Goal: Transaction & Acquisition: Purchase product/service

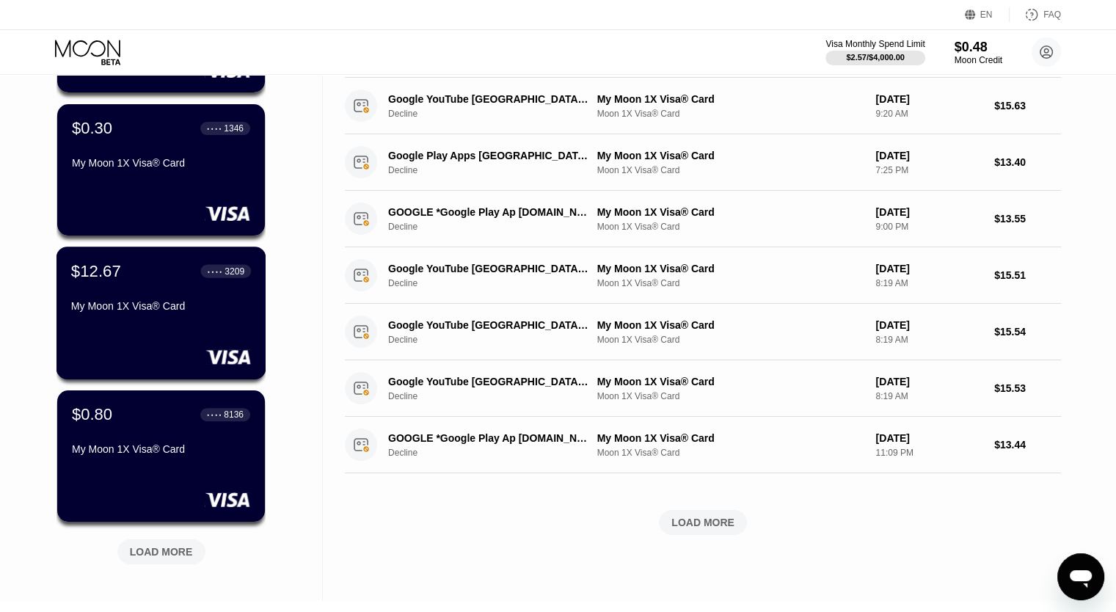
scroll to position [581, 0]
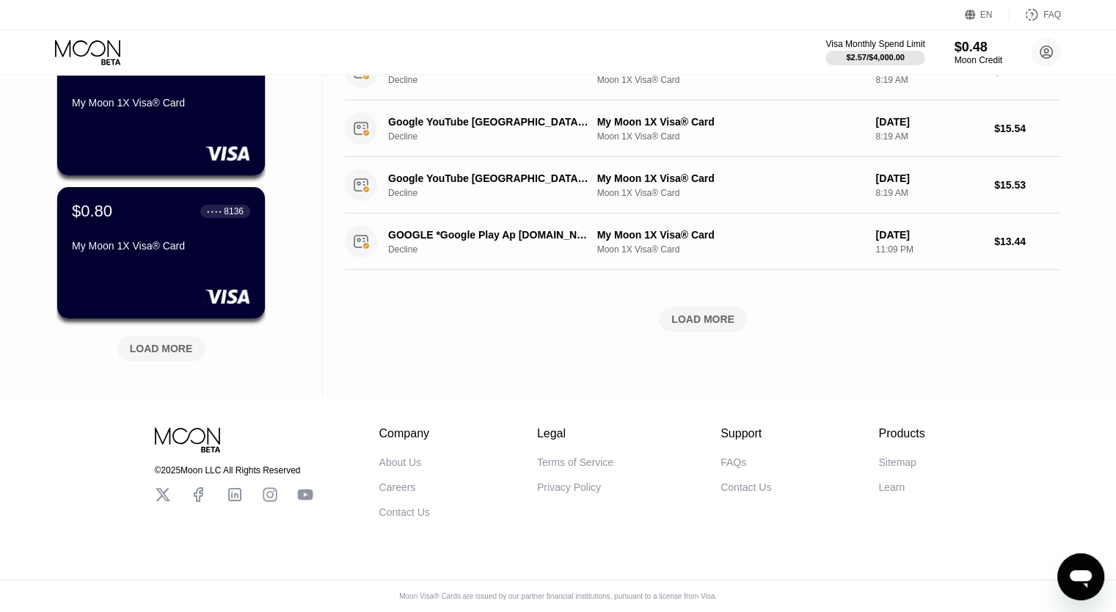
click at [143, 606] on div "Moon Visa® Cards are issued by our partner financial institutions, pursuant to …" at bounding box center [558, 602] width 1116 height 20
click at [545, 25] on div "EN Language Select an item Save FAQ" at bounding box center [558, 15] width 1116 height 30
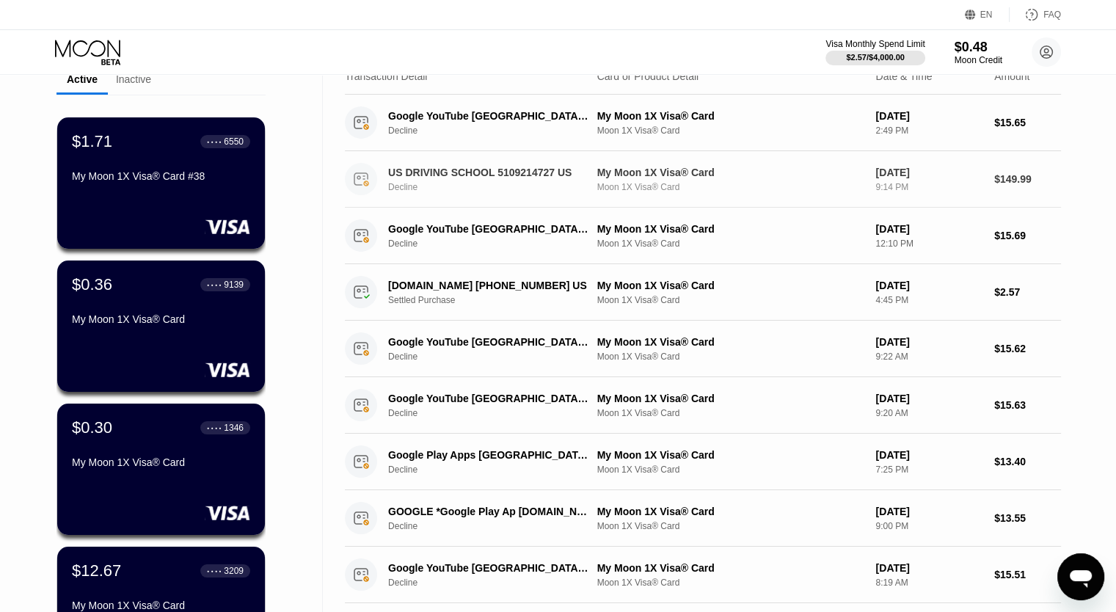
scroll to position [0, 0]
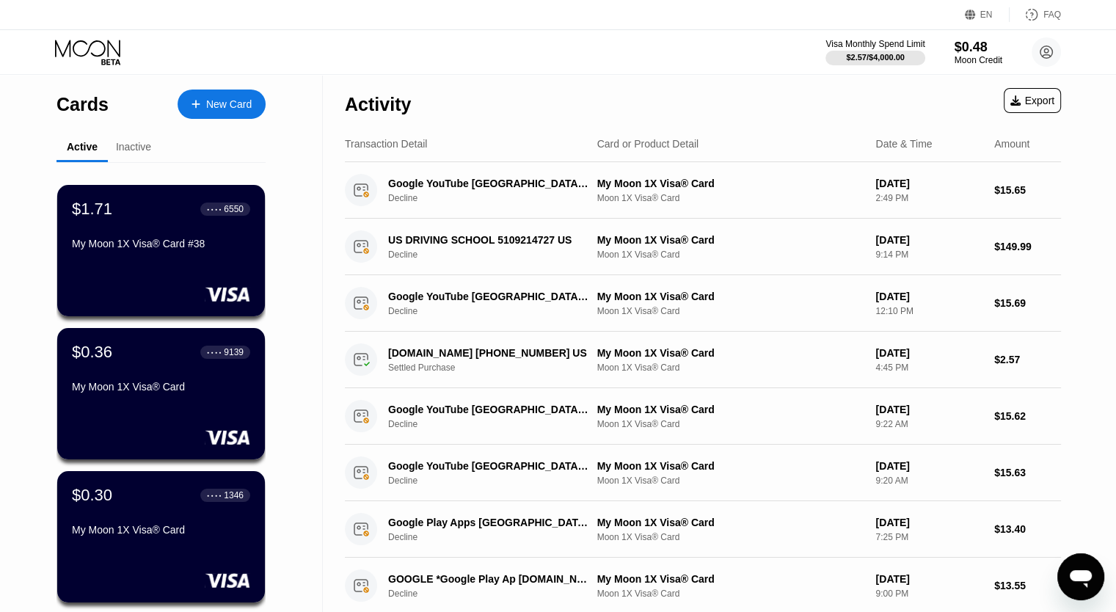
click at [581, 88] on div "Activity Export" at bounding box center [703, 100] width 716 height 51
click at [200, 95] on div "New Card" at bounding box center [222, 104] width 88 height 29
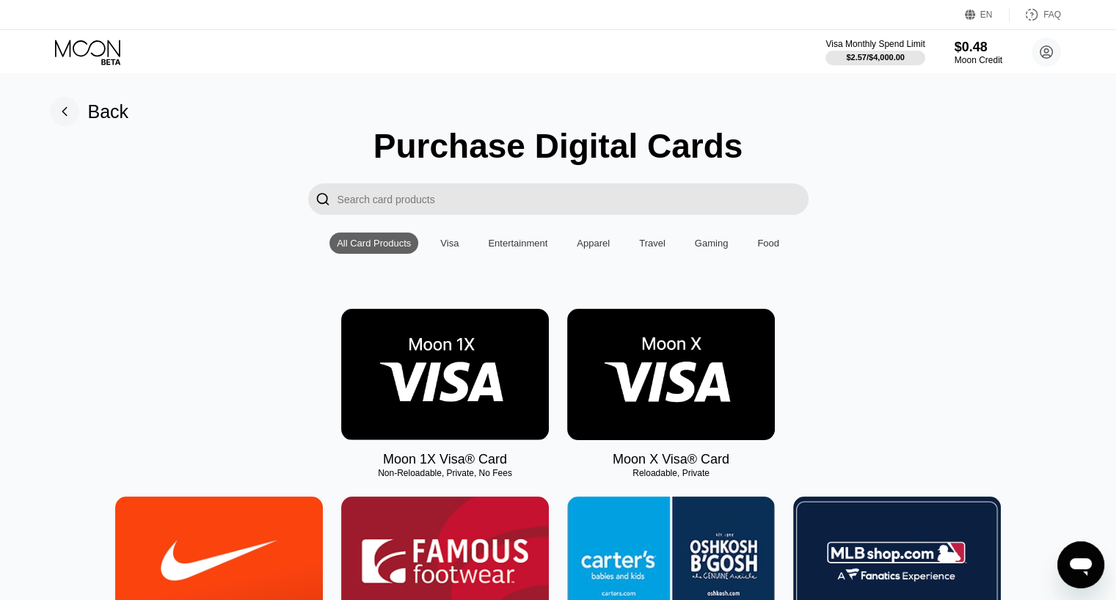
click at [473, 241] on div "All Card Products Visa Entertainment Apparel Travel Gaming Food" at bounding box center [558, 243] width 457 height 21
click at [461, 346] on img at bounding box center [445, 374] width 208 height 131
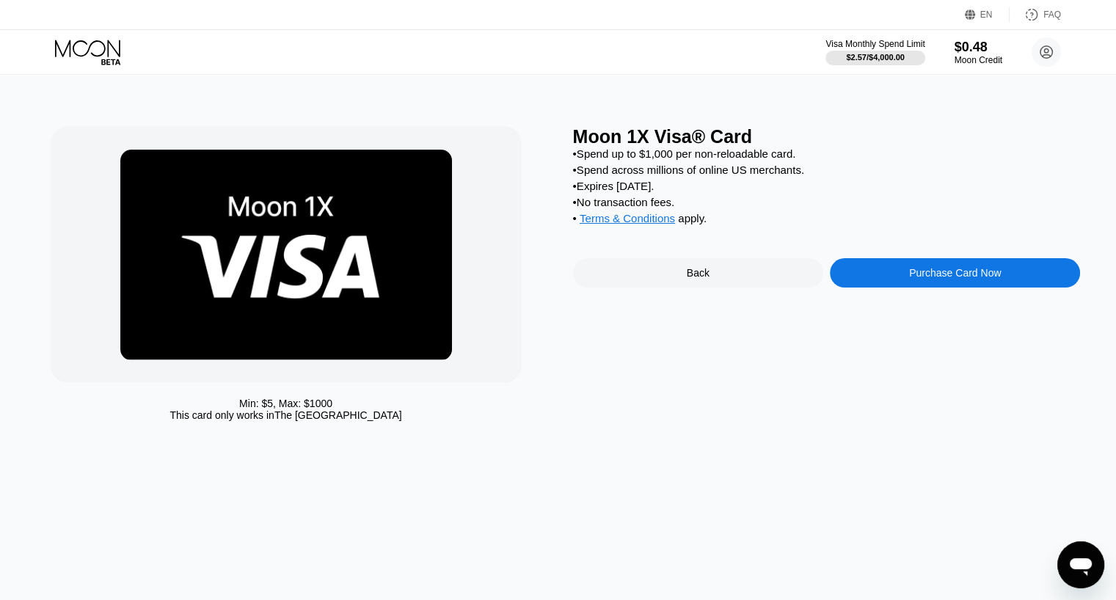
click at [911, 279] on div "Purchase Card Now" at bounding box center [955, 273] width 92 height 12
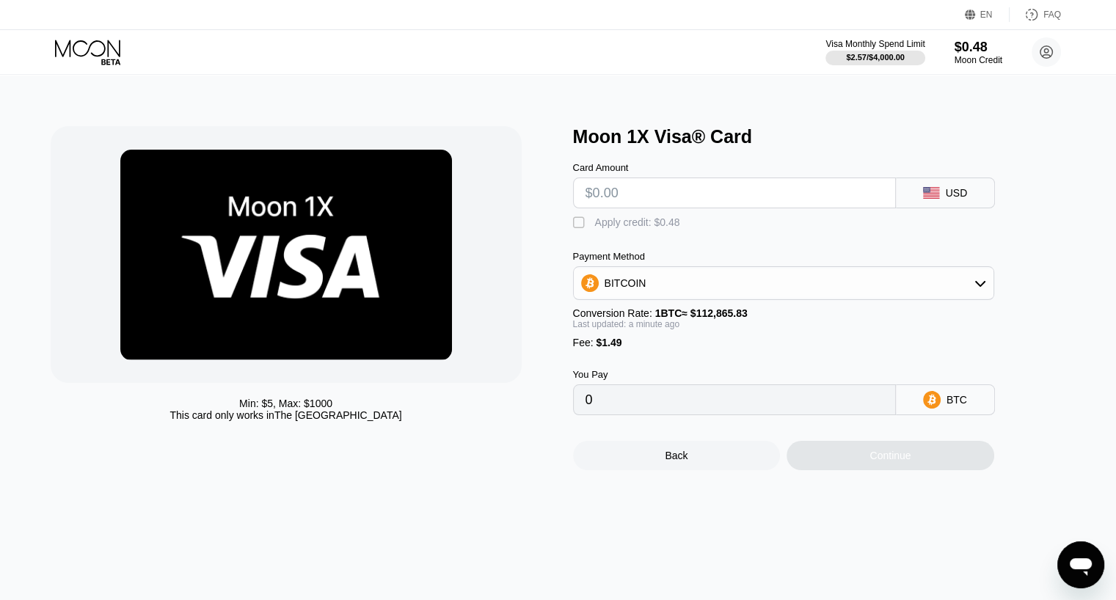
click at [695, 201] on input "text" at bounding box center [735, 192] width 298 height 29
type input "$1"
type input "0.00002207"
click at [678, 193] on input "$1" at bounding box center [735, 192] width 298 height 29
type input "$15"
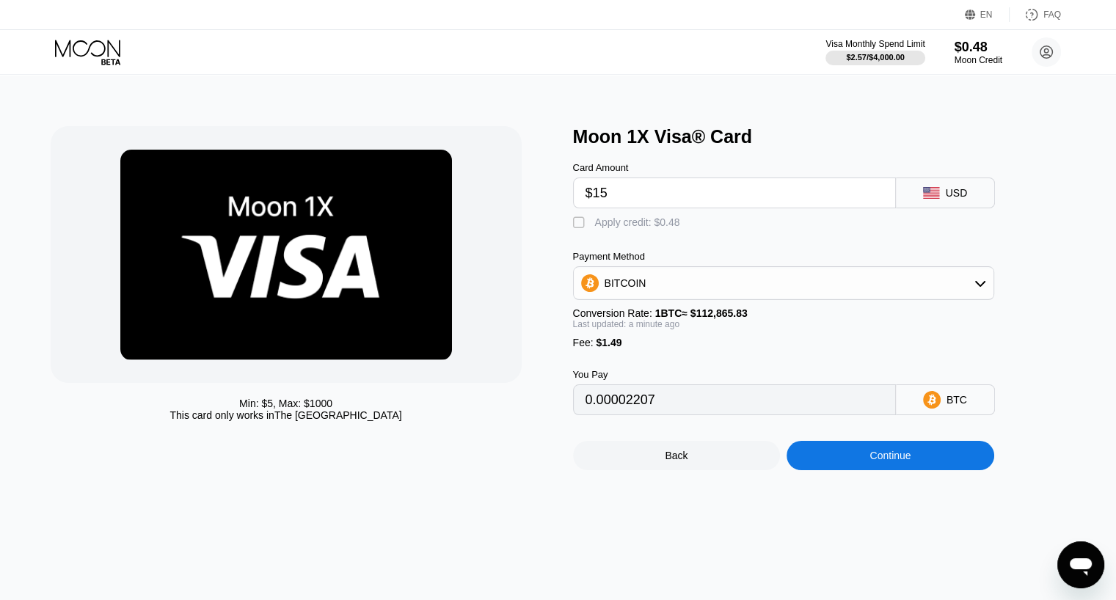
type input "0.00014611"
drag, startPoint x: 636, startPoint y: 200, endPoint x: 510, endPoint y: 190, distance: 125.9
click at [511, 190] on div "Min: $ 5 , Max: $ 1000 This card only works in The United States Moon 1X Visa® …" at bounding box center [559, 298] width 1016 height 344
type input "$1"
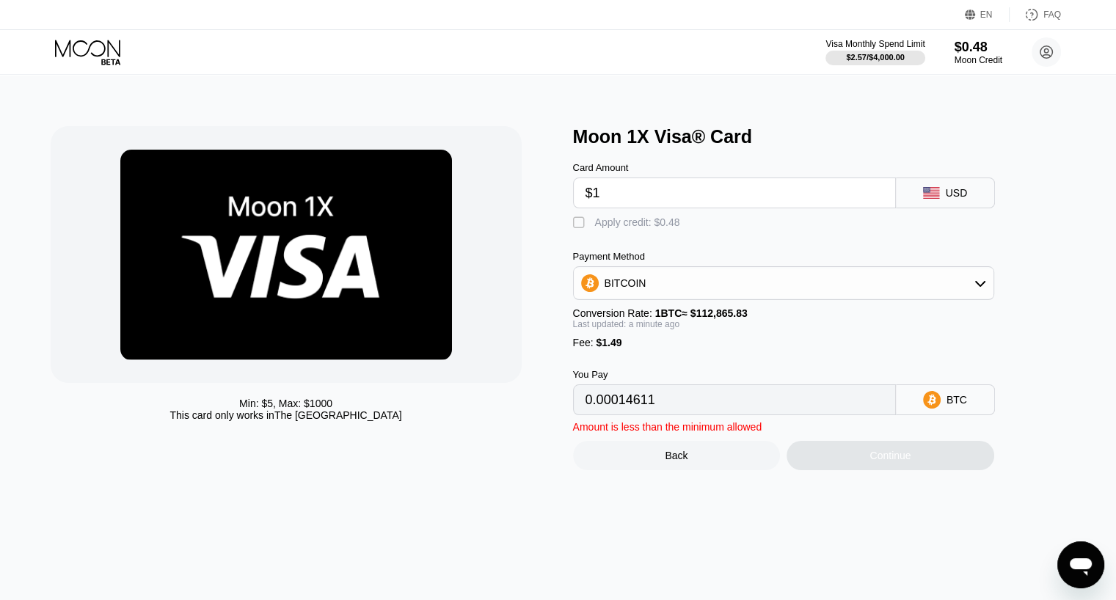
type input "0.00002207"
type input "$10"
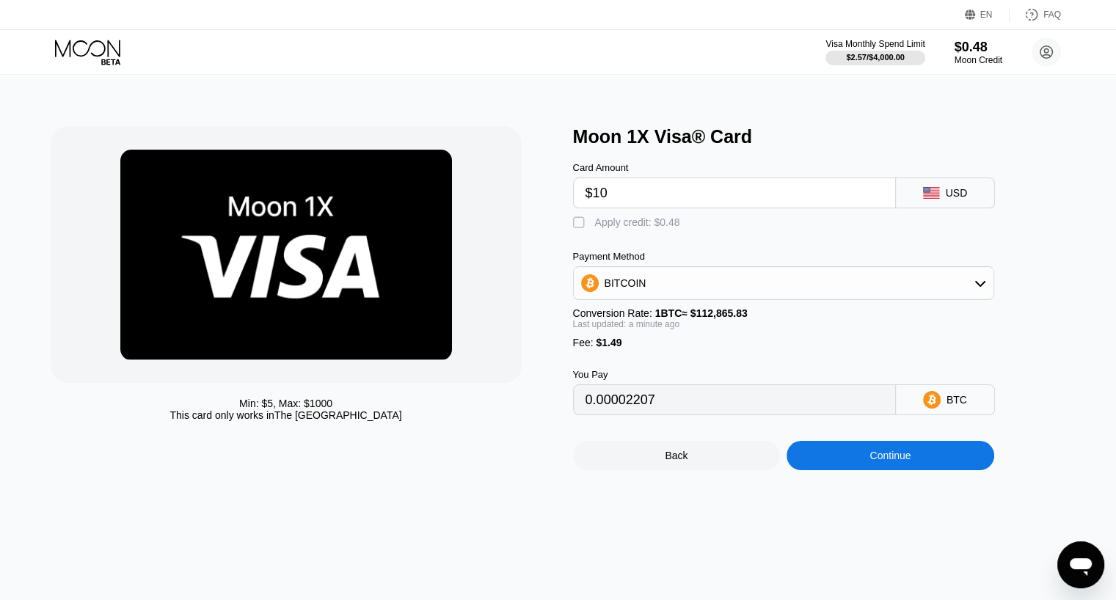
type input "0.00010181"
type input "$10"
click at [622, 227] on div "Apply credit: $0.48" at bounding box center [637, 223] width 85 height 12
click at [650, 239] on div "Card Amount $10 USD  Apply credit: $0.48 Payment Method BITCOIN Conversion Rat…" at bounding box center [808, 282] width 470 height 268
click at [650, 228] on div "Apply credit: $0.48" at bounding box center [637, 223] width 85 height 12
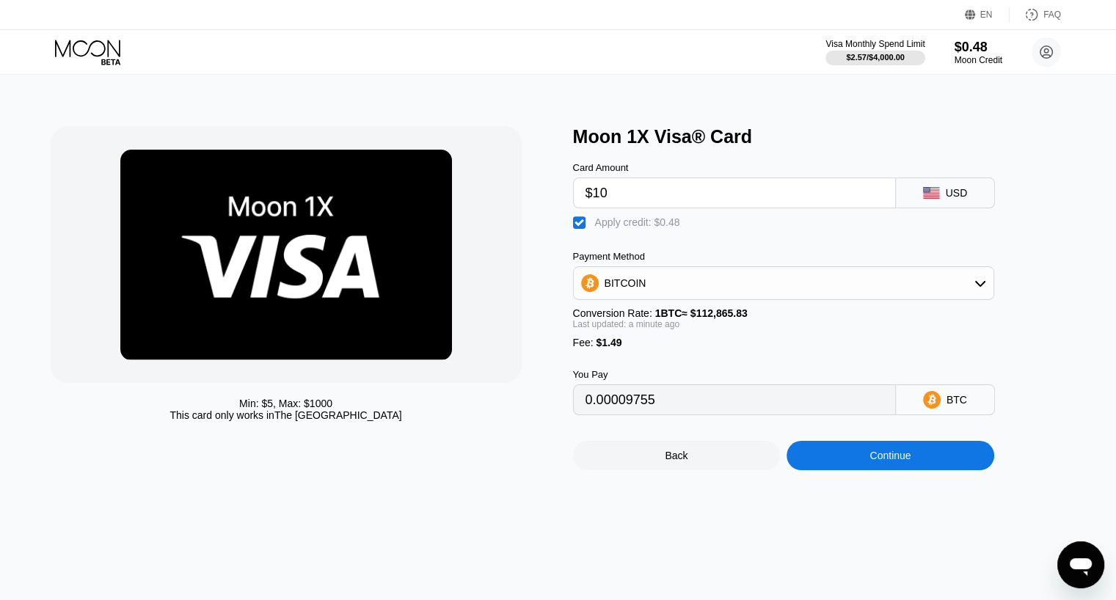
type input "0.00010181"
click at [950, 67] on div "Visa Monthly Spend Limit $2.57 / $4,000.00 $0.48 Moon Credit sexlover03@proton.…" at bounding box center [558, 52] width 1116 height 44
click at [965, 59] on div "Moon Credit" at bounding box center [979, 60] width 48 height 10
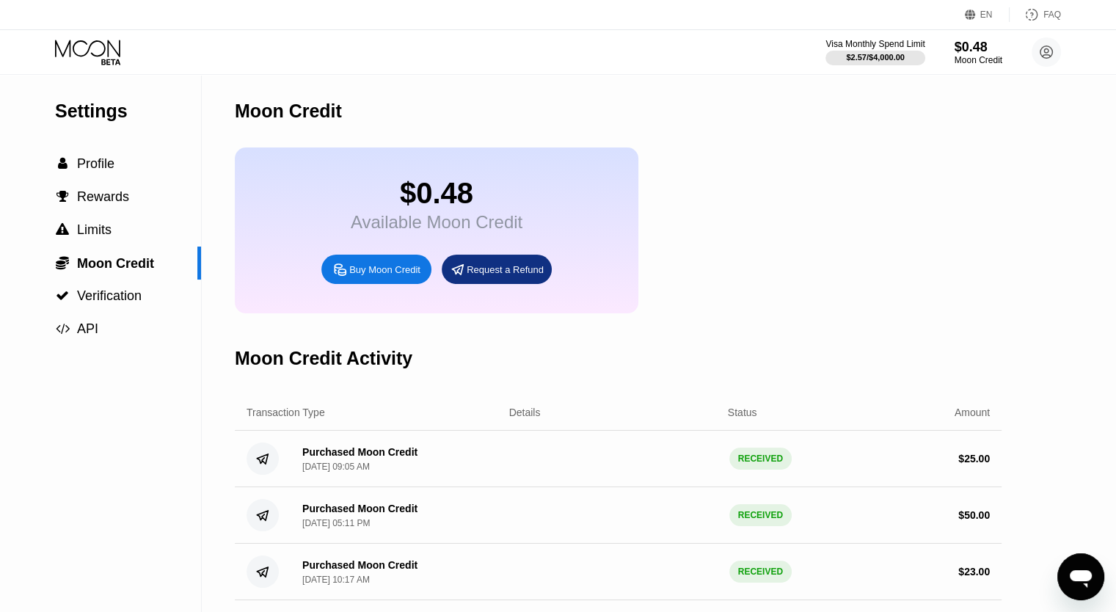
click at [390, 276] on div "Buy Moon Credit" at bounding box center [384, 270] width 71 height 12
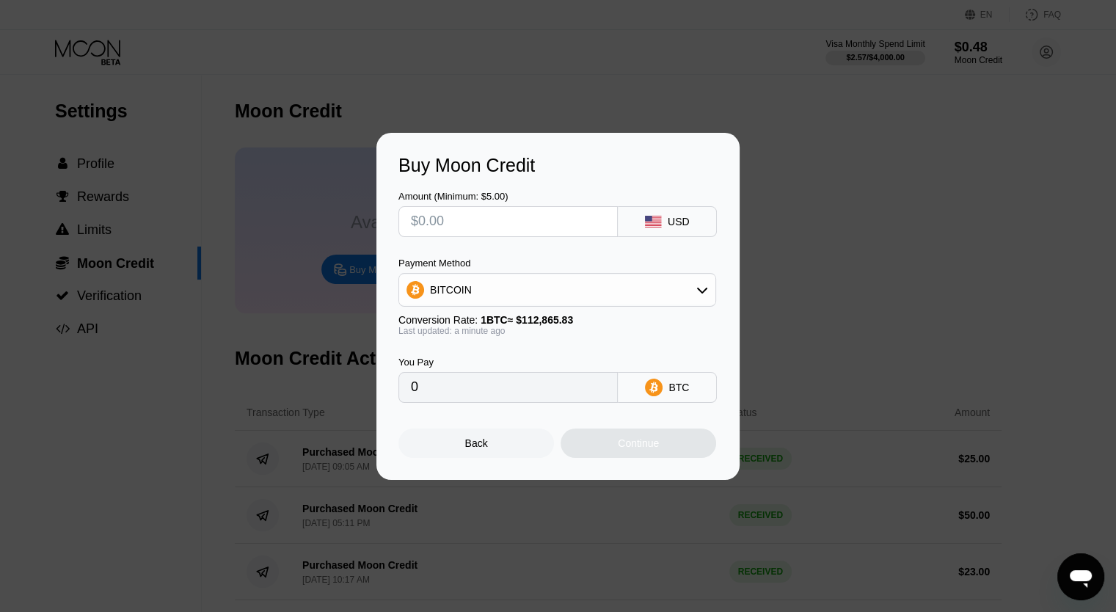
click at [514, 233] on div at bounding box center [508, 221] width 219 height 31
click at [511, 218] on input "text" at bounding box center [508, 221] width 195 height 29
type input "$15"
type input "0.00013291"
drag, startPoint x: 471, startPoint y: 232, endPoint x: 452, endPoint y: 222, distance: 21.7
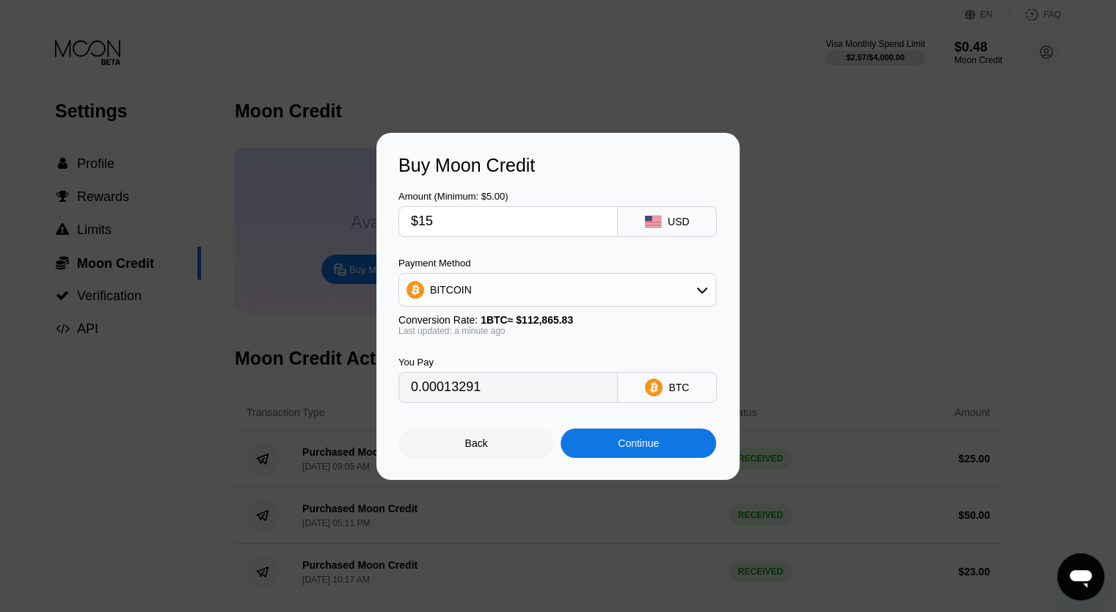
click at [455, 228] on div "$15" at bounding box center [508, 221] width 219 height 31
drag, startPoint x: 431, startPoint y: 218, endPoint x: 346, endPoint y: 219, distance: 85.2
click at [347, 221] on div "Buy Moon Credit Amount (Minimum: $5.00) $15 USD Payment Method BITCOIN Conversi…" at bounding box center [558, 306] width 1116 height 347
type input "$40"
type input "0.00035441"
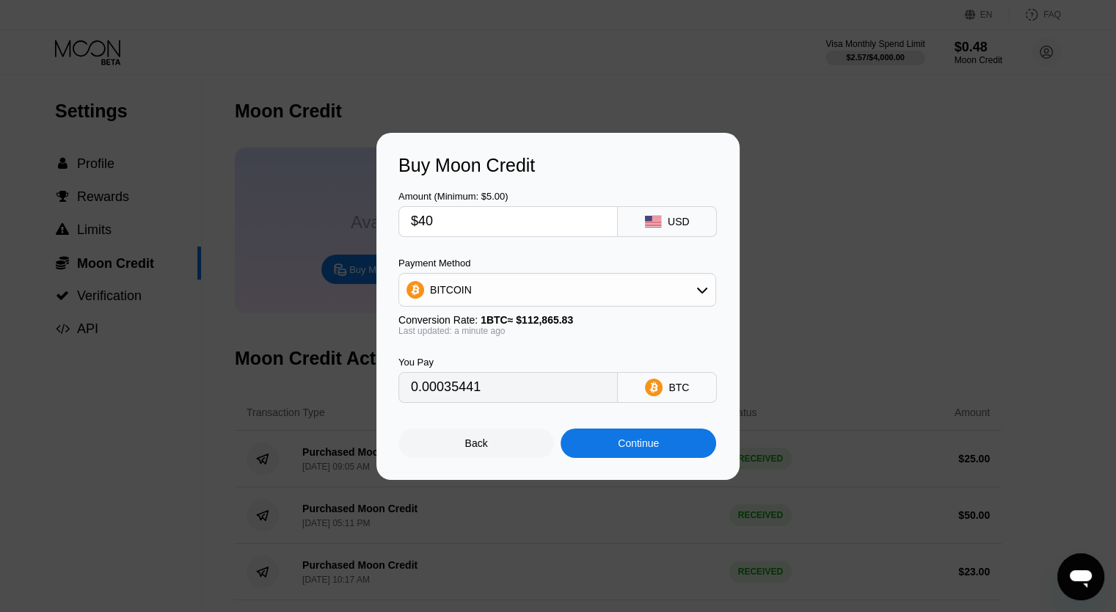
type input "$40"
click at [550, 291] on div "BITCOIN" at bounding box center [557, 289] width 316 height 29
click at [498, 365] on span "USDT on TRON" at bounding box center [471, 363] width 74 height 12
type input "40.40"
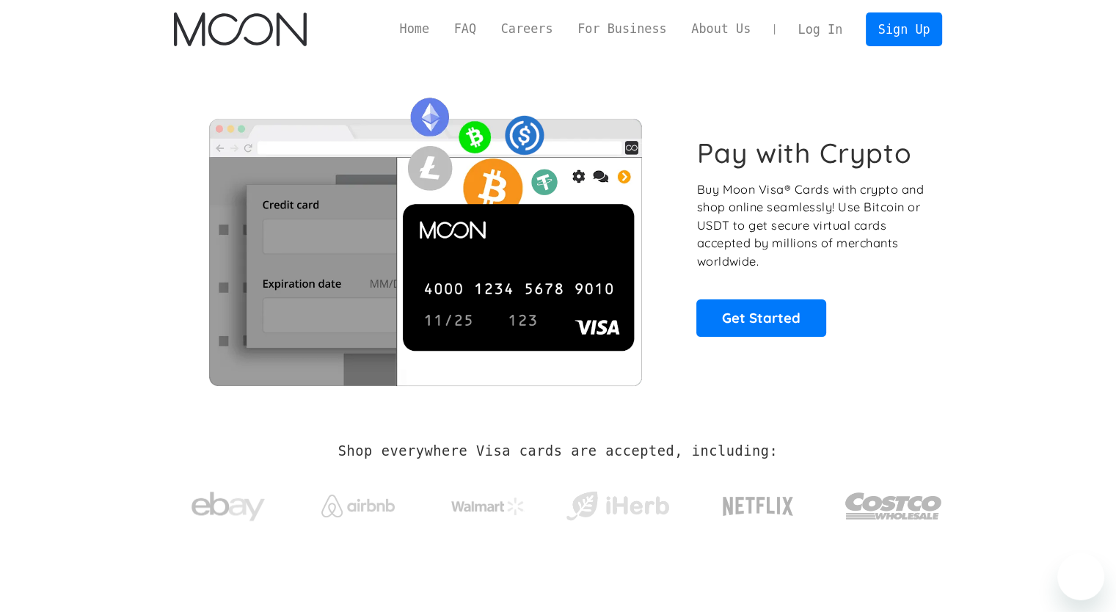
click at [826, 24] on link "Log In" at bounding box center [820, 29] width 69 height 32
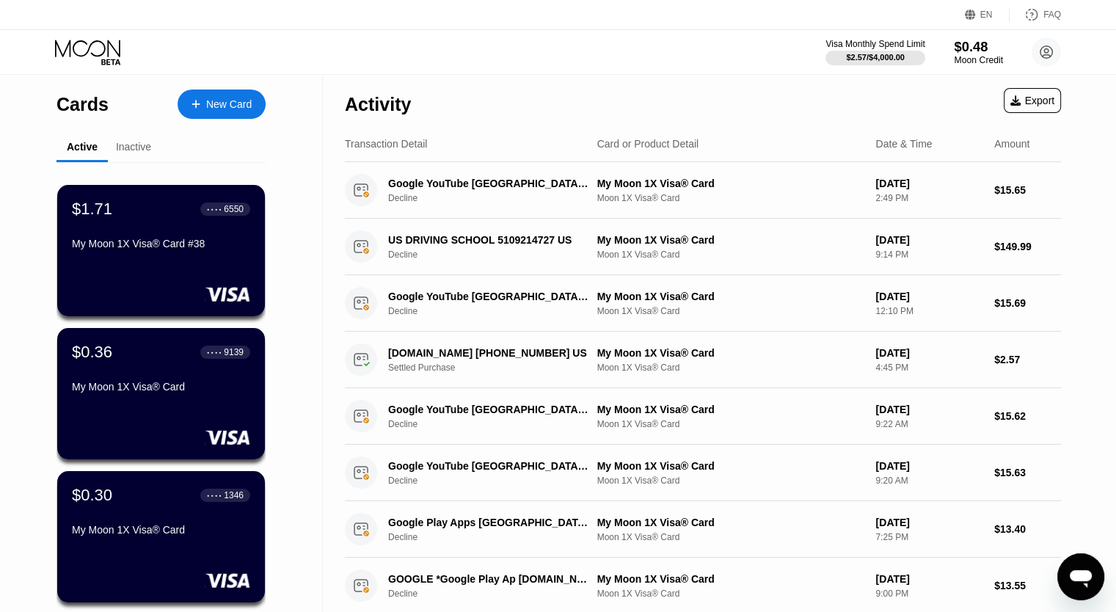
click at [972, 47] on div "$0.48" at bounding box center [978, 46] width 49 height 15
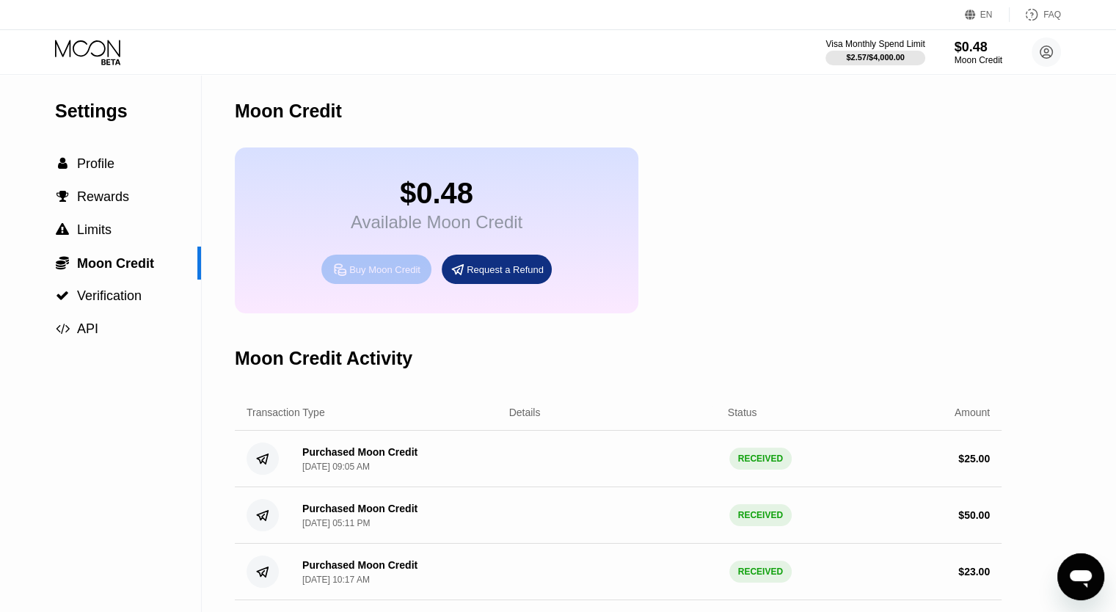
click at [383, 273] on div "Buy Moon Credit" at bounding box center [377, 269] width 110 height 29
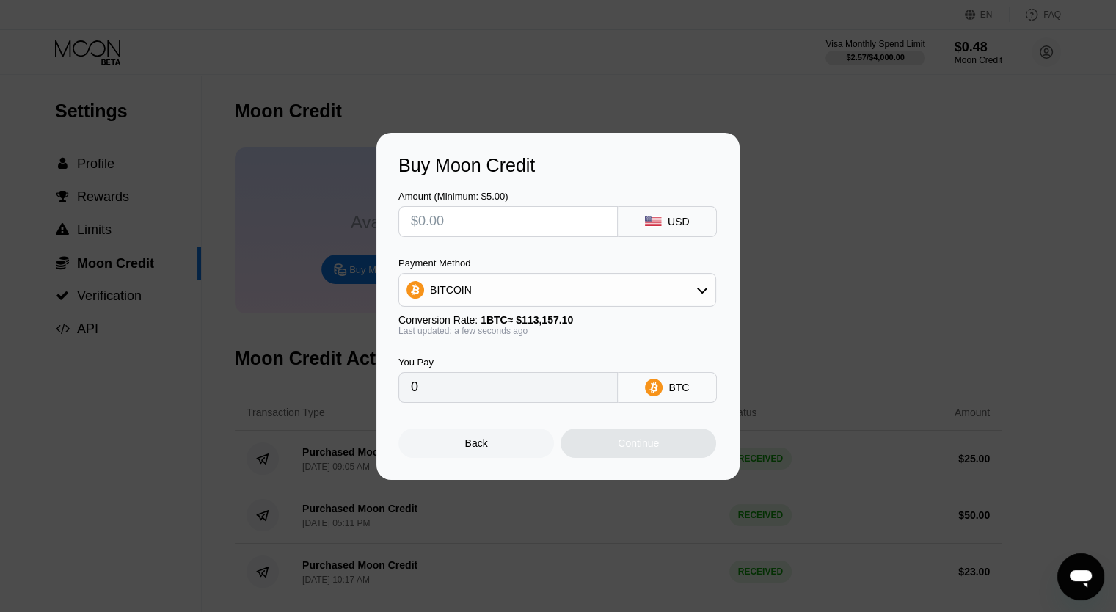
click at [573, 232] on input "text" at bounding box center [508, 221] width 195 height 29
type input "$3"
type input "0.00002652"
type input "$30"
type input "0.00026512"
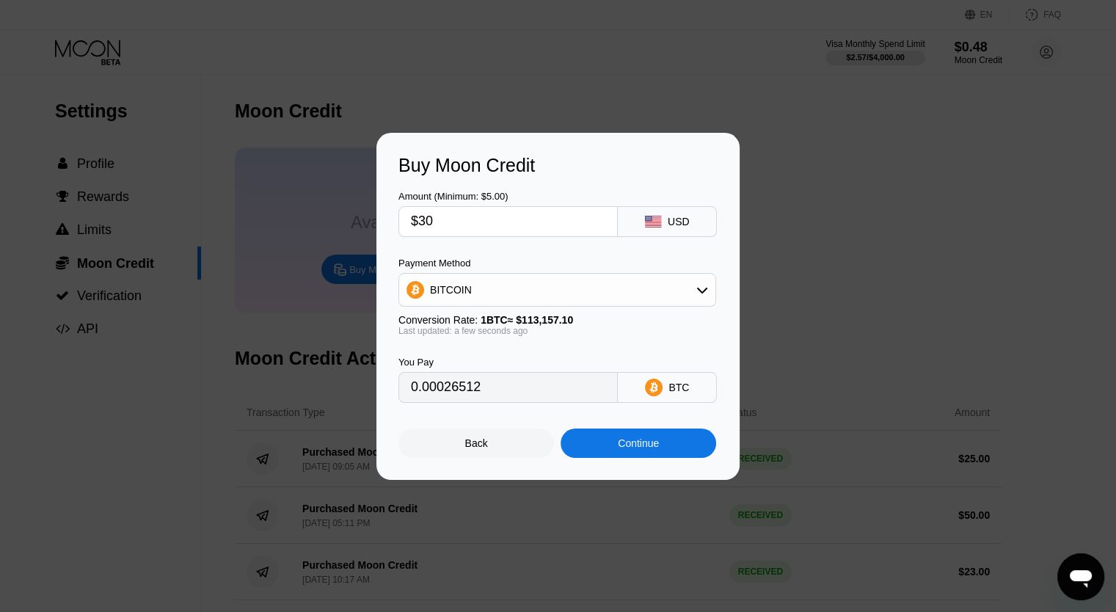
type input "$30"
click at [608, 443] on div "Continue" at bounding box center [639, 443] width 156 height 29
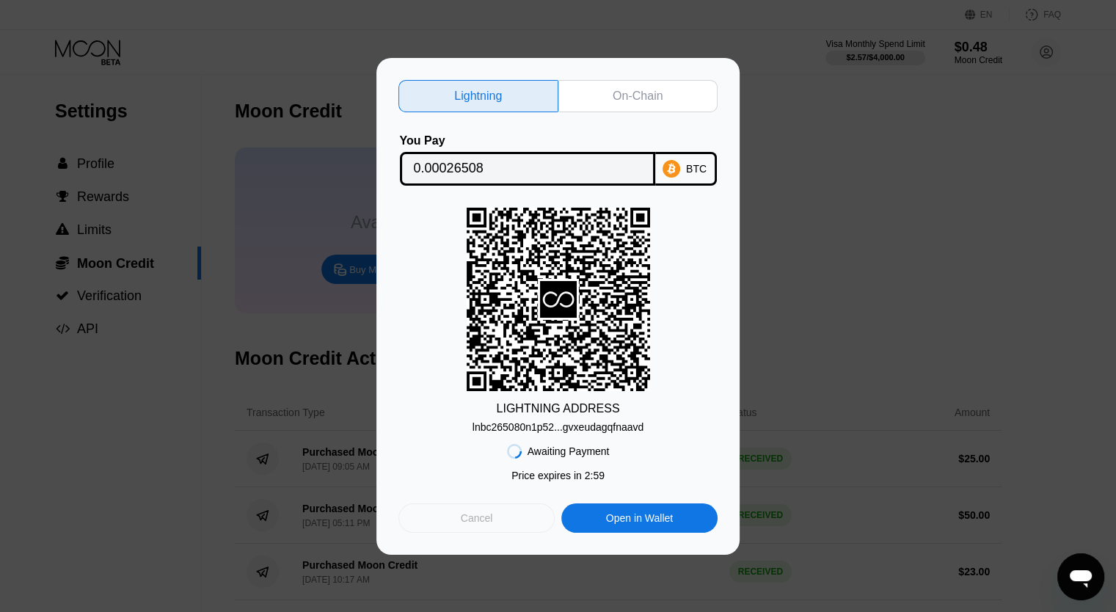
click at [494, 518] on div "Cancel" at bounding box center [477, 518] width 156 height 29
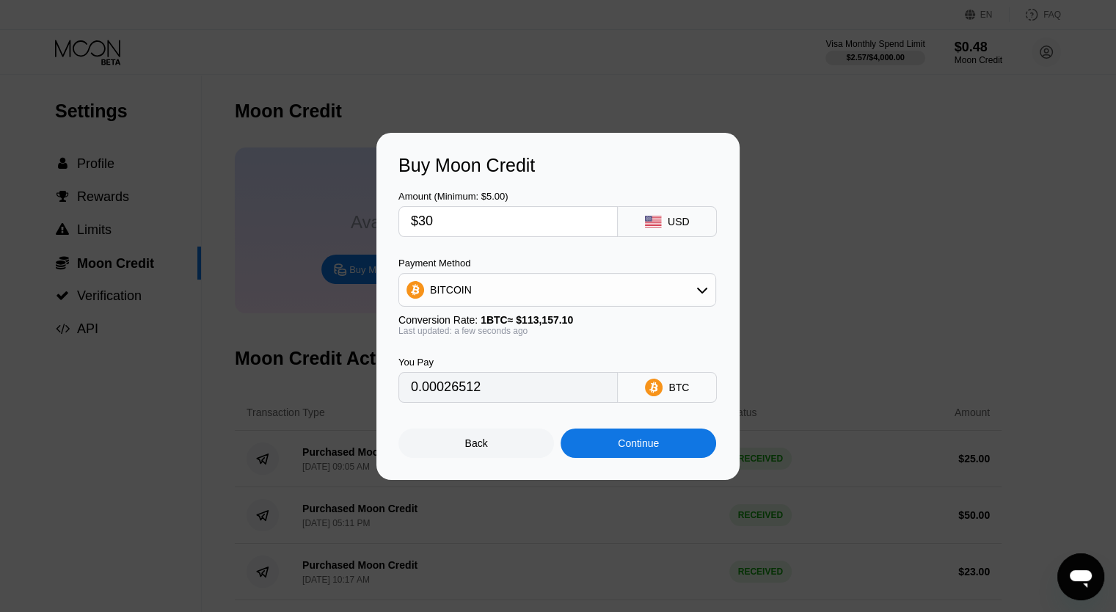
click at [608, 284] on div "BITCOIN" at bounding box center [557, 289] width 316 height 29
click at [530, 361] on div "USDT on TRON" at bounding box center [566, 363] width 277 height 12
type input "30.30"
click at [631, 447] on div "Continue" at bounding box center [638, 443] width 41 height 12
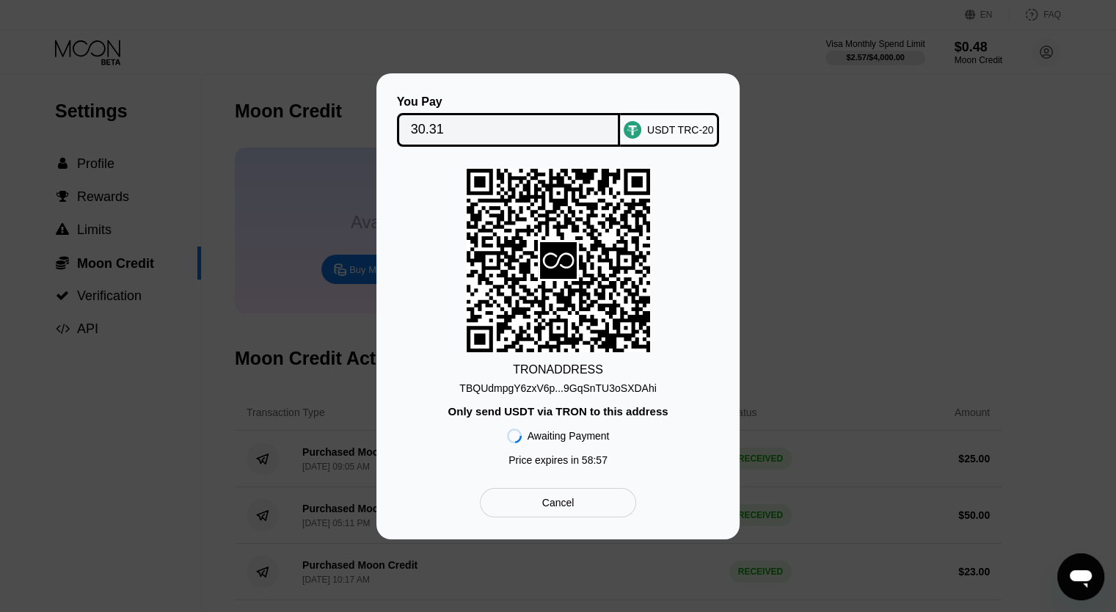
click at [553, 400] on div "TRON ADDRESS TBQUdmpgY6zxV6p...9GqSnTU3oSXDAhi Only send USDT via TRON to this …" at bounding box center [558, 321] width 319 height 305
click at [555, 394] on div "TBQUdmpgY6zxV6p...9GqSnTU3oSXDAhi" at bounding box center [557, 388] width 197 height 12
click at [526, 395] on div "TRON ADDRESS TBQUdmpgY6zxV6p...9GqSnTU3oSXDAhi Only send USDT via TRON to this …" at bounding box center [558, 321] width 319 height 305
click at [531, 385] on div "TBQUdmpgY6zxV6p...9GqSnTU3oSXDAhi" at bounding box center [557, 388] width 197 height 12
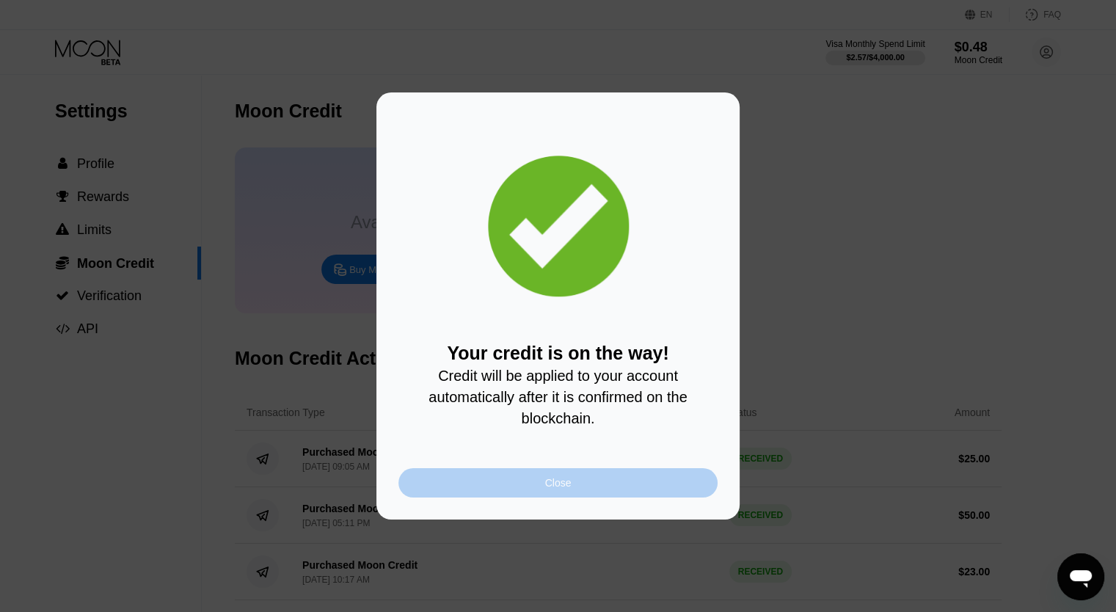
click at [557, 488] on div "Close" at bounding box center [558, 483] width 26 height 12
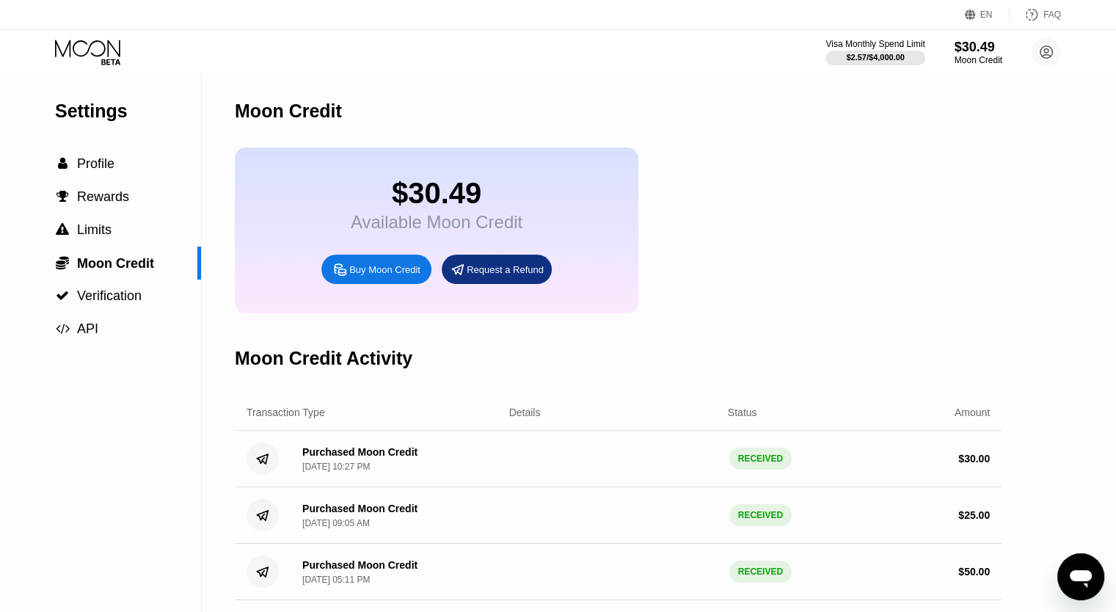
click at [114, 48] on icon at bounding box center [87, 48] width 65 height 17
click at [157, 27] on div "EN Language Select an item Save FAQ" at bounding box center [558, 15] width 1116 height 30
